Goal: Task Accomplishment & Management: Use online tool/utility

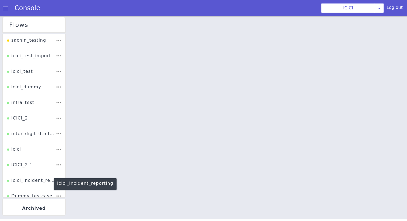
scroll to position [22, 0]
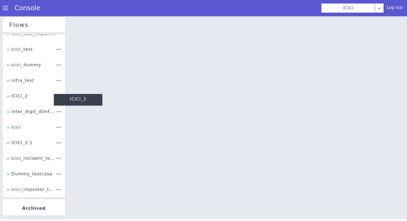
click at [23, 96] on div "ICICI_2" at bounding box center [17, 98] width 21 height 10
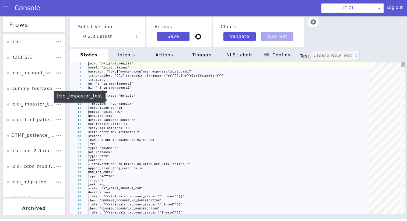
scroll to position [119, 0]
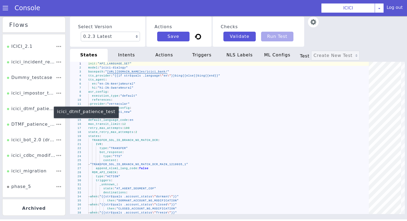
click at [32, 111] on div "icici_dtmf_patience_test" at bounding box center [31, 111] width 49 height 10
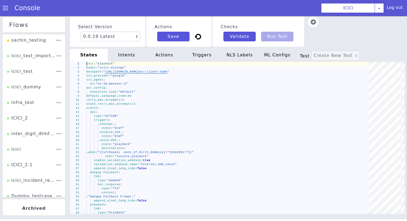
click at [8, 8] on span at bounding box center [5, 7] width 5 height 5
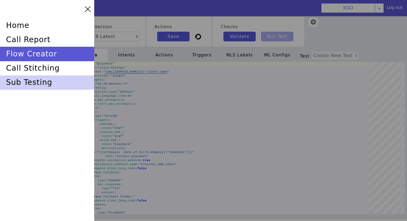
click at [35, 83] on div "sub testing" at bounding box center [47, 83] width 94 height 14
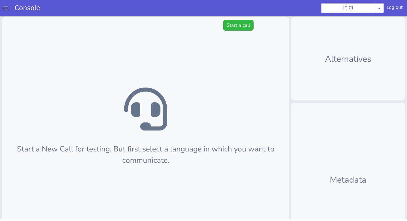
click at [244, 19] on div "Start a New Call for testing. But first select a language in which you want to …" at bounding box center [145, 145] width 287 height 256
click at [244, 26] on button "Start a call" at bounding box center [238, 25] width 30 height 11
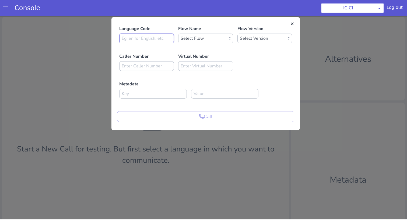
click at [124, 36] on input at bounding box center [146, 39] width 55 height 10
type input "en"
click at [186, 40] on select "Select Flow sachin_testing icici_test_import_1 icici_test icici_dummy infra_tes…" at bounding box center [205, 39] width 55 height 10
select select "afcdc03d-73ef-4713-8ac1-cb4bebf98548"
click at [178, 34] on select "Select Flow sachin_testing icici_test_import_1 icici_test icici_dummy infra_tes…" at bounding box center [205, 39] width 55 height 10
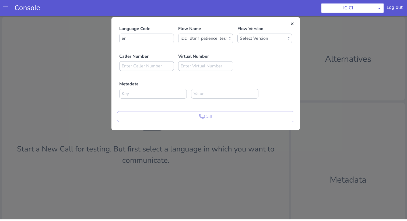
click at [248, 45] on div "Language Code en Flow Name Select Flow sachin_testing icici_test_import_1 icici…" at bounding box center [205, 74] width 177 height 97
click at [248, 28] on p "Flow Version" at bounding box center [264, 29] width 55 height 6
click at [248, 37] on select "Select Version 0.0.19 0.0.18 0.0.17 0.0.16 0.0.15 0.0.14 0.0.13 0.0.12 0.0.11 0…" at bounding box center [264, 39] width 55 height 10
select select "0.0.19"
click at [237, 34] on select "Select Version 0.0.19 0.0.18 0.0.17 0.0.16 0.0.15 0.0.14 0.0.13 0.0.12 0.0.11 0…" at bounding box center [264, 39] width 55 height 10
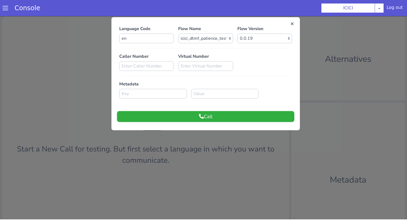
click at [201, 120] on button "Call" at bounding box center [205, 116] width 177 height 11
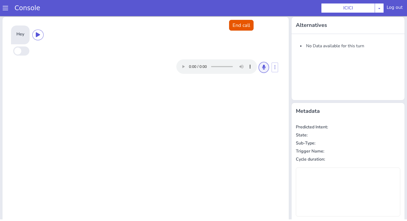
click at [265, 70] on button at bounding box center [263, 67] width 10 height 11
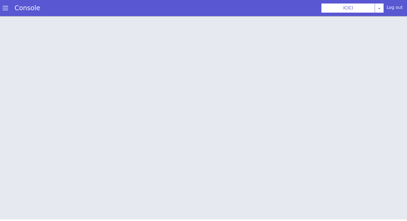
click at [10, 7] on link "Console" at bounding box center [27, 8] width 38 height 8
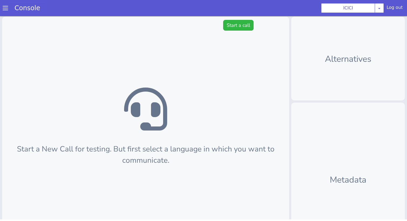
click at [9, 7] on link "Console" at bounding box center [27, 8] width 38 height 8
click at [5, 8] on span at bounding box center [5, 7] width 5 height 5
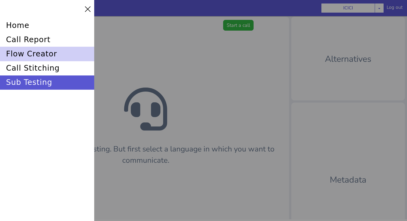
click at [31, 52] on div "flow creator" at bounding box center [47, 54] width 94 height 14
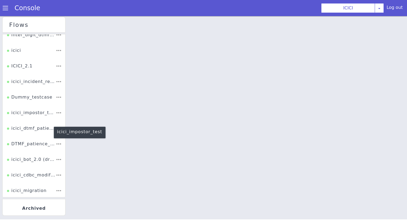
scroll to position [102, 0]
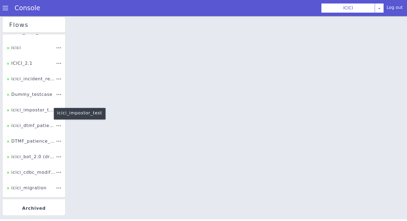
click at [37, 112] on div "icici_impostor_test" at bounding box center [31, 108] width 49 height 12
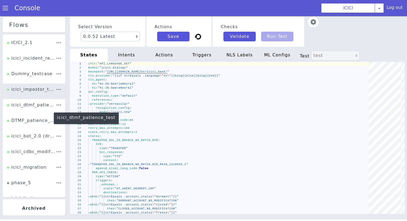
scroll to position [123, 0]
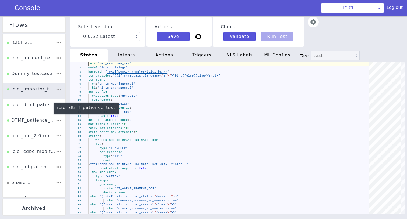
click at [36, 107] on div "icici_dtmf_patience_test" at bounding box center [31, 107] width 49 height 10
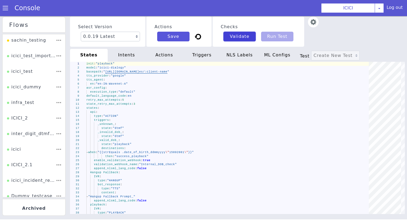
click at [233, 40] on button "Validate" at bounding box center [239, 37] width 32 height 10
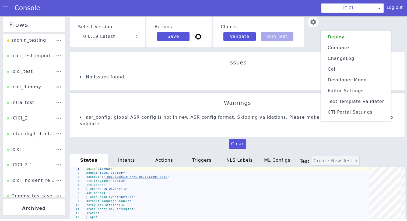
click at [338, 35] on li "Deploy" at bounding box center [355, 37] width 65 height 9
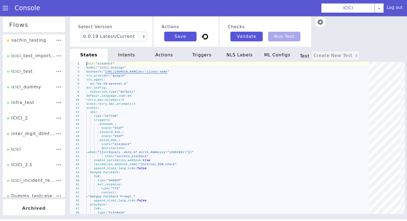
click at [5, 9] on span at bounding box center [5, 7] width 5 height 5
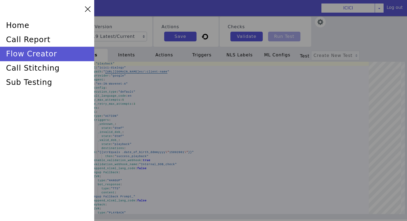
click at [156, 18] on div at bounding box center [203, 110] width 407 height 221
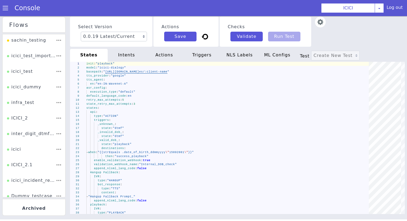
click at [0, 9] on div "Console" at bounding box center [24, 8] width 49 height 15
click at [12, 8] on link "Console" at bounding box center [27, 8] width 38 height 8
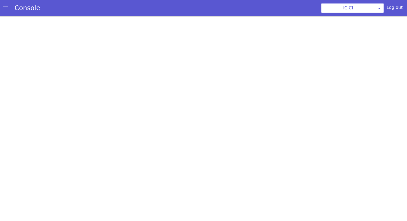
click at [6, 8] on span at bounding box center [5, 7] width 5 height 5
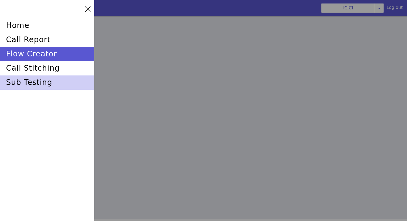
click at [38, 87] on div "sub testing" at bounding box center [47, 83] width 94 height 14
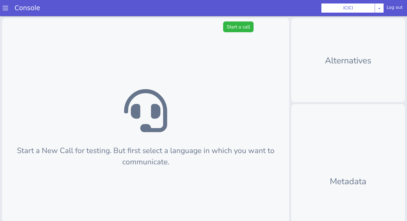
scroll to position [2, 0]
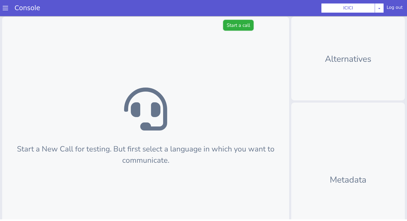
click at [245, 25] on button "Start a call" at bounding box center [238, 25] width 30 height 11
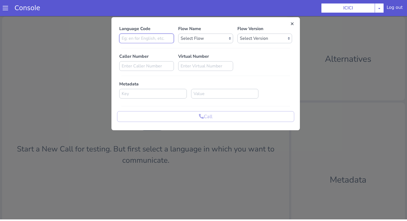
click at [153, 40] on input at bounding box center [146, 39] width 55 height 10
type input "en"
click at [209, 35] on select "Select Flow sachin_testing icici_test_import_1 icici_test icici_dummy infra_tes…" at bounding box center [205, 39] width 55 height 10
click at [178, 34] on select "Select Flow sachin_testing icici_test_import_1 icici_test icici_dummy infra_tes…" at bounding box center [205, 39] width 55 height 10
click at [203, 40] on select "Select Flow sachin_testing icici_test_import_1 icici_test icici_dummy infra_tes…" at bounding box center [205, 39] width 55 height 10
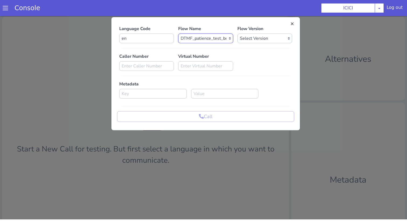
select select "afcdc03d-73ef-4713-8ac1-cb4bebf98548"
click at [178, 34] on select "Select Flow sachin_testing icici_test_import_1 icici_test icici_dummy infra_tes…" at bounding box center [205, 39] width 55 height 10
click at [255, 39] on select "Select Version 0.0.19 0.0.18 0.0.17 0.0.16 0.0.15 0.0.14 0.0.13 0.0.12 0.0.11 0…" at bounding box center [264, 39] width 55 height 10
select select "0.0.19"
click at [237, 34] on select "Select Version 0.0.19 0.0.18 0.0.17 0.0.16 0.0.15 0.0.14 0.0.13 0.0.12 0.0.11 0…" at bounding box center [264, 39] width 55 height 10
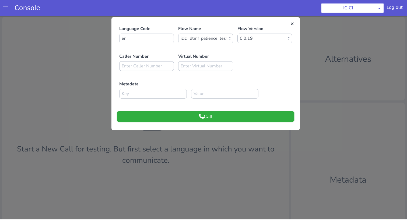
click at [223, 117] on button "Call" at bounding box center [205, 116] width 177 height 11
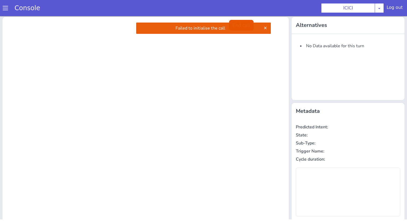
click at [264, 22] on div at bounding box center [146, 21] width 282 height 4
click at [264, 30] on button at bounding box center [264, 28] width 5 height 5
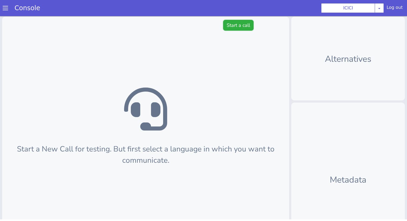
click at [236, 20] on button "Start a call" at bounding box center [238, 25] width 30 height 11
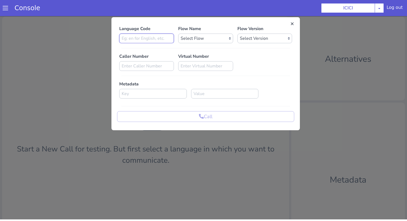
click at [131, 41] on input at bounding box center [146, 39] width 55 height 10
type input "en"
click at [190, 41] on select "Select Flow sachin_testing icici_test_import_1 icici_test icici_dummy infra_tes…" at bounding box center [205, 39] width 55 height 10
select select "afcdc03d-73ef-4713-8ac1-cb4bebf98548"
click at [178, 34] on select "Select Flow sachin_testing icici_test_import_1 icici_test icici_dummy infra_tes…" at bounding box center [205, 39] width 55 height 10
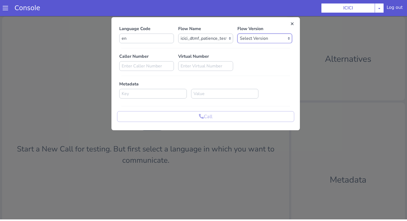
click at [251, 36] on select "Select Version 0.0.19 0.0.18 0.0.17 0.0.16 0.0.15 0.0.14 0.0.13 0.0.12 0.0.11 0…" at bounding box center [264, 39] width 55 height 10
select select "0.0.19"
click at [237, 34] on select "Select Version 0.0.19 0.0.18 0.0.17 0.0.16 0.0.15 0.0.14 0.0.13 0.0.12 0.0.11 0…" at bounding box center [264, 39] width 55 height 10
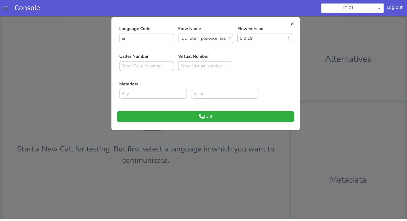
click at [204, 115] on button "Call" at bounding box center [205, 116] width 177 height 11
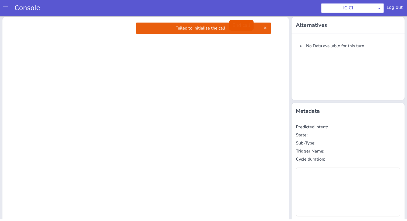
click at [263, 31] on div "Failed to initialise the call" at bounding box center [203, 28] width 134 height 11
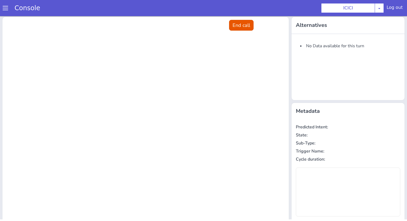
click at [264, 30] on div "Language Code en Flow Name Select Flow sachin_testing icici_test_import_1 icici…" at bounding box center [203, 145] width 407 height 256
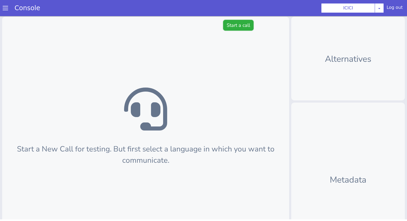
click at [237, 28] on button "Start a call" at bounding box center [238, 25] width 30 height 11
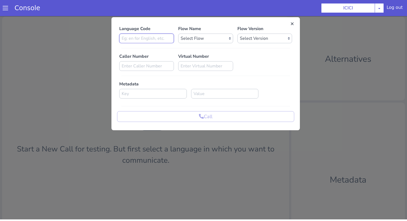
click at [154, 41] on input at bounding box center [146, 39] width 55 height 10
type input "en"
click at [195, 39] on select "Select Flow sachin_testing icici_test_import_1 icici_test icici_dummy infra_tes…" at bounding box center [205, 39] width 55 height 10
select select "afcdc03d-73ef-4713-8ac1-cb4bebf98548"
click at [178, 34] on select "Select Flow sachin_testing icici_test_import_1 icici_test icici_dummy infra_tes…" at bounding box center [205, 39] width 55 height 10
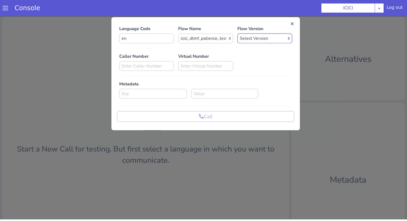
click at [243, 38] on select "Select Version 0.0.19 0.0.18 0.0.17 0.0.16 0.0.15 0.0.14 0.0.13 0.0.12 0.0.11 0…" at bounding box center [264, 39] width 55 height 10
select select "0.0.19"
click at [237, 34] on select "Select Version 0.0.19 0.0.18 0.0.17 0.0.16 0.0.15 0.0.14 0.0.13 0.0.12 0.0.11 0…" at bounding box center [264, 39] width 55 height 10
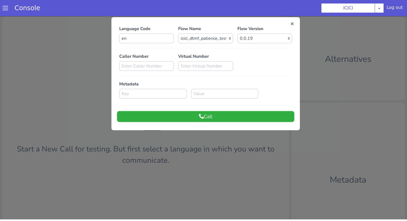
click at [232, 119] on button "Call" at bounding box center [205, 116] width 177 height 11
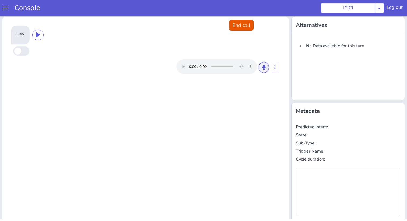
click at [265, 69] on icon at bounding box center [263, 67] width 3 height 5
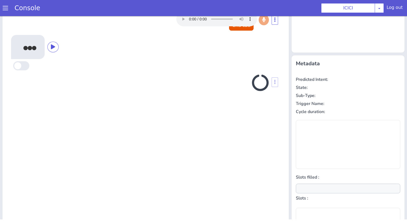
scroll to position [53, 0]
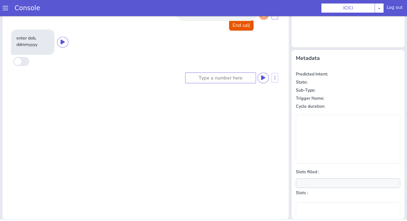
type input "null"
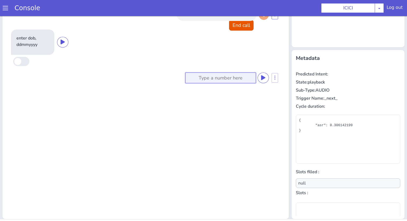
click at [247, 80] on input at bounding box center [220, 78] width 71 height 11
type input "1234"
click at [265, 77] on icon at bounding box center [263, 77] width 4 height 5
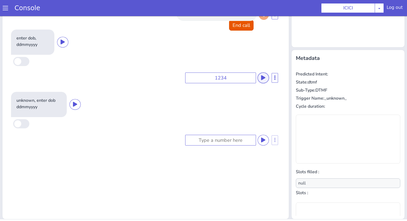
scroll to position [0, 0]
